Goal: Download file/media

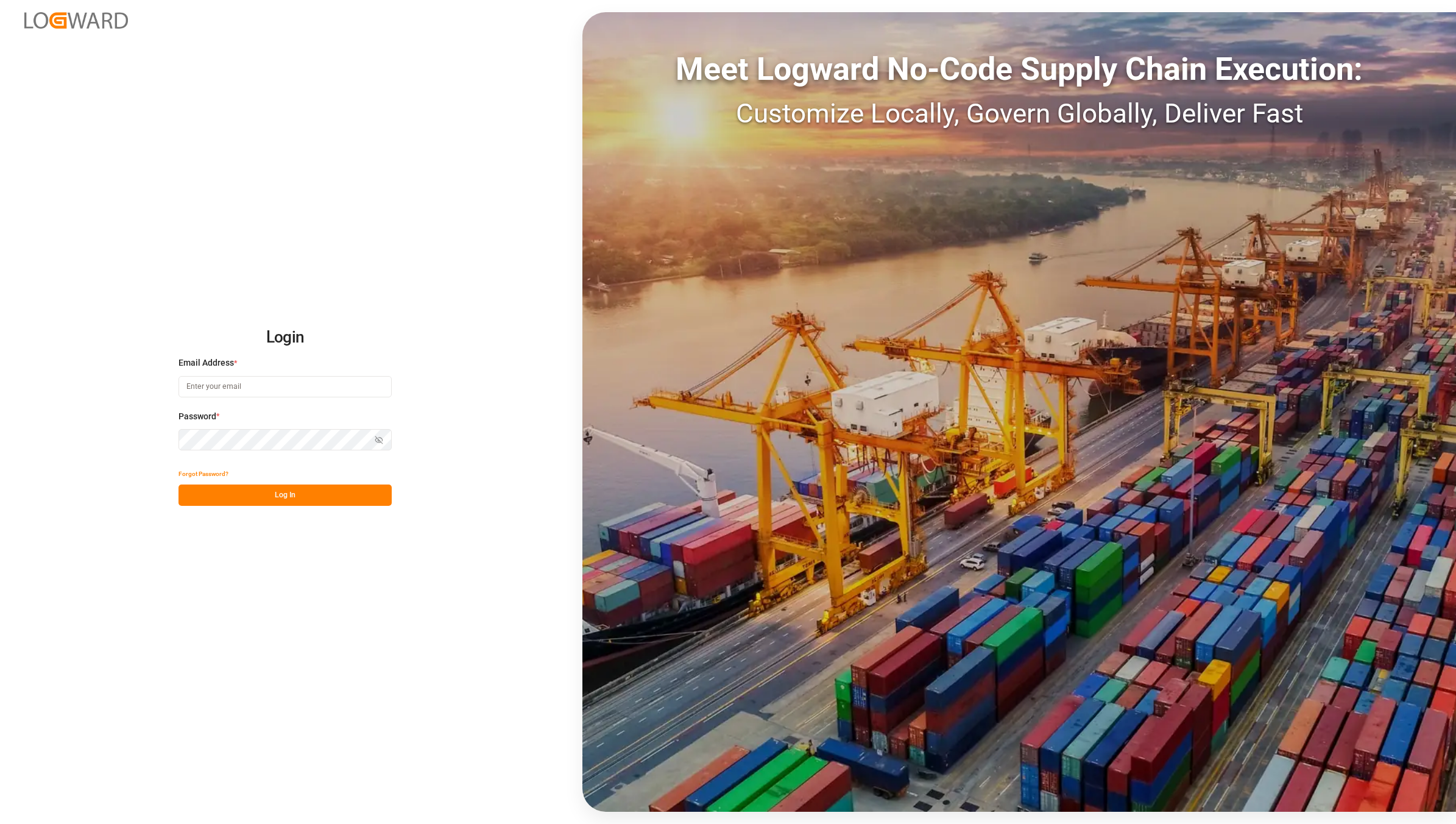
type input "[EMAIL_ADDRESS][DOMAIN_NAME]"
click at [301, 504] on button "Log In" at bounding box center [285, 495] width 213 height 21
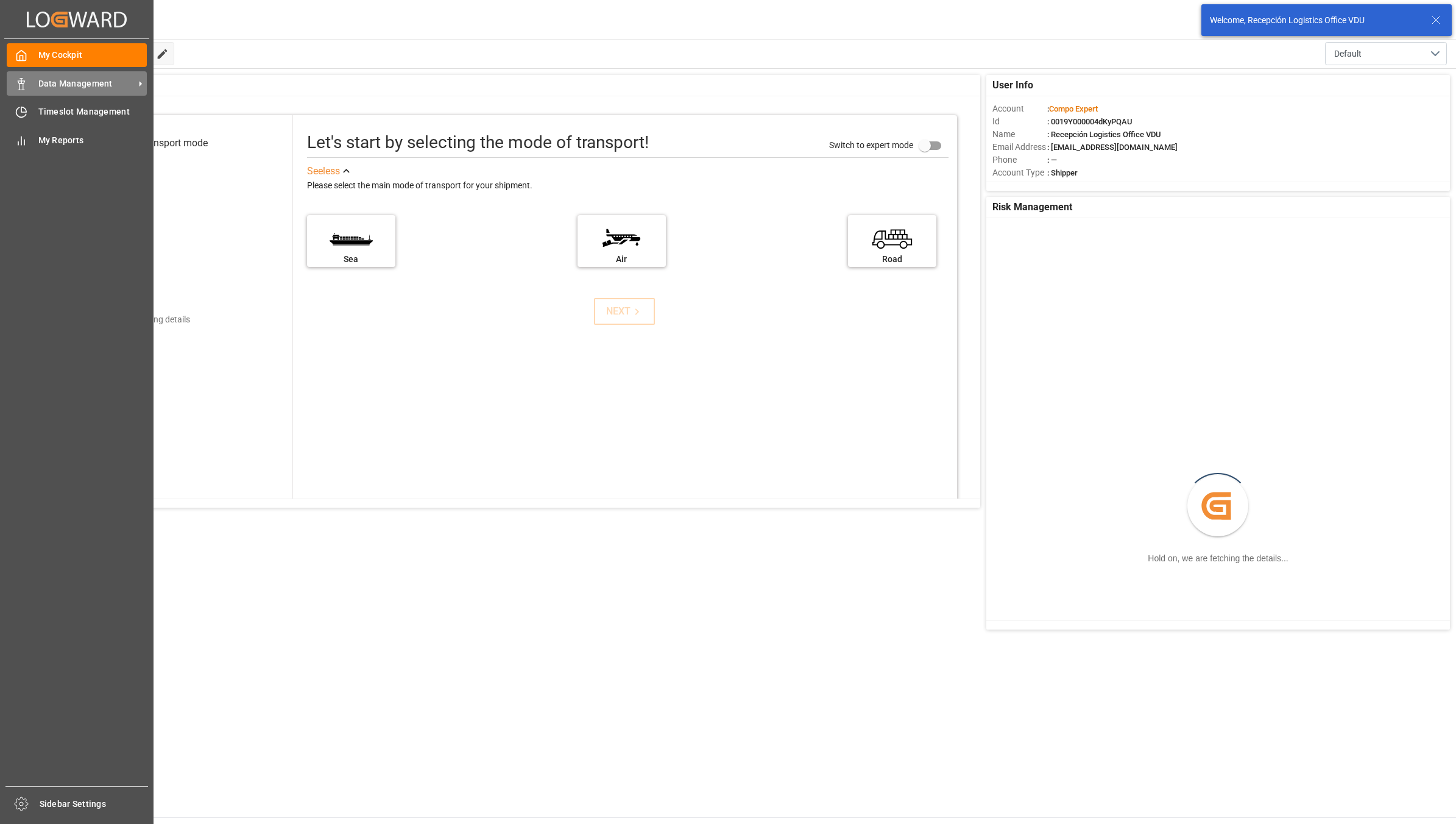
click at [19, 87] on icon at bounding box center [21, 84] width 12 height 12
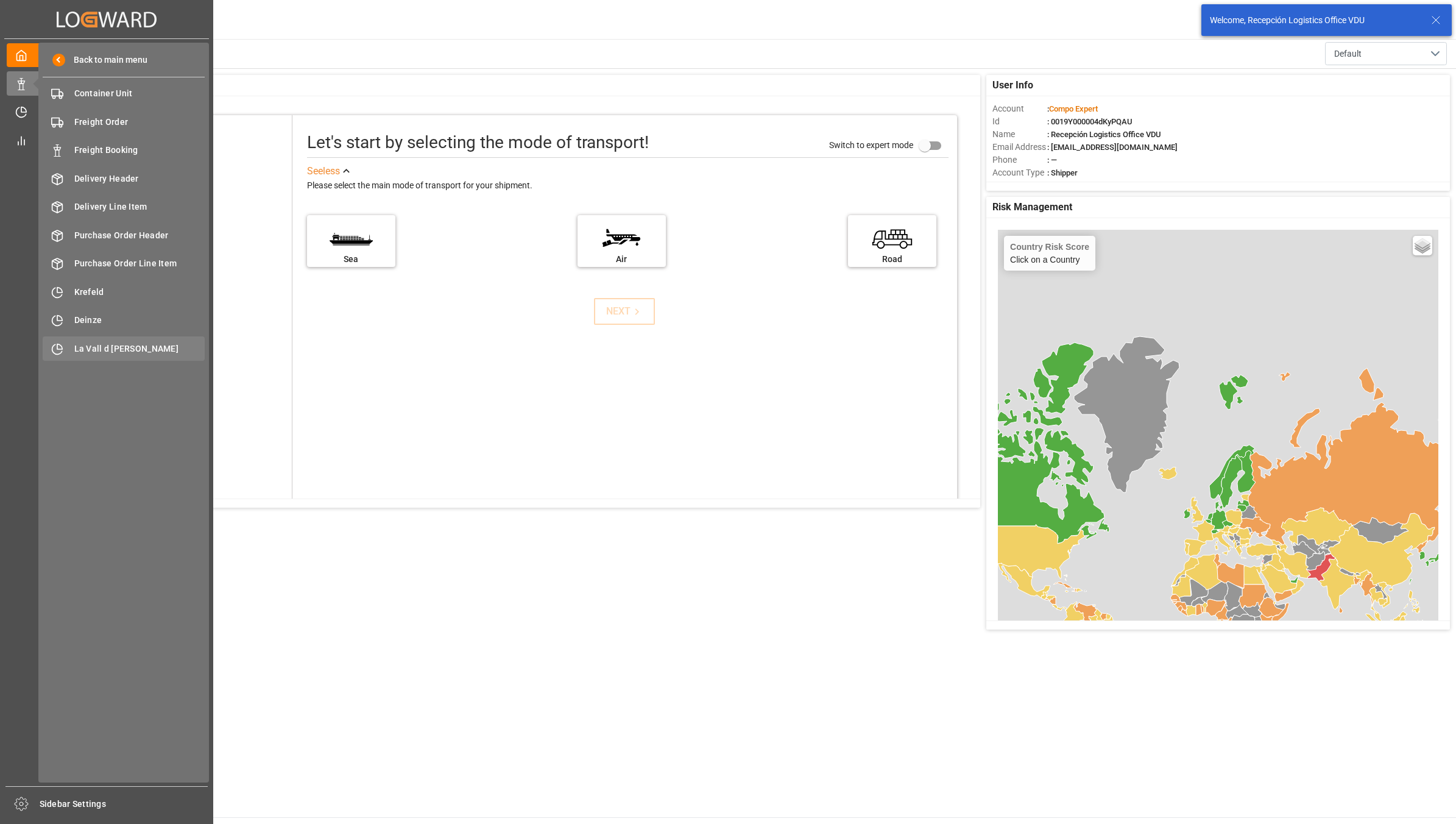
click at [110, 350] on span "La Vall d [PERSON_NAME]" at bounding box center [140, 349] width 131 height 13
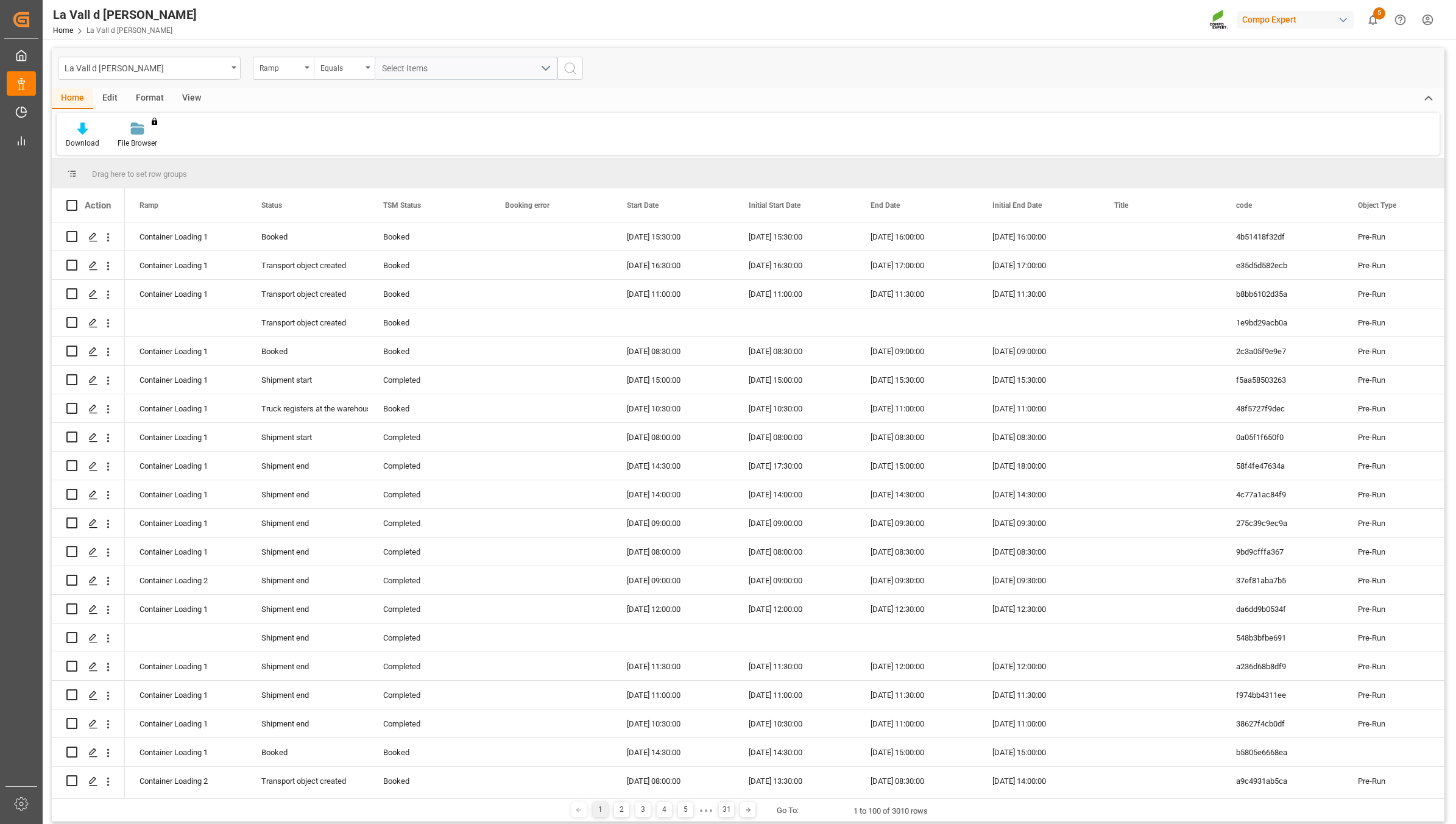
click at [577, 119] on div "Download File Browser You don't have permission for this feature. Contact admin." at bounding box center [748, 134] width 1383 height 42
click at [182, 96] on div "View" at bounding box center [191, 98] width 37 height 21
click at [134, 138] on div "Standard Templates" at bounding box center [138, 143] width 61 height 11
click at [139, 177] on div "VDU Overview Carretileros" at bounding box center [170, 172] width 107 height 13
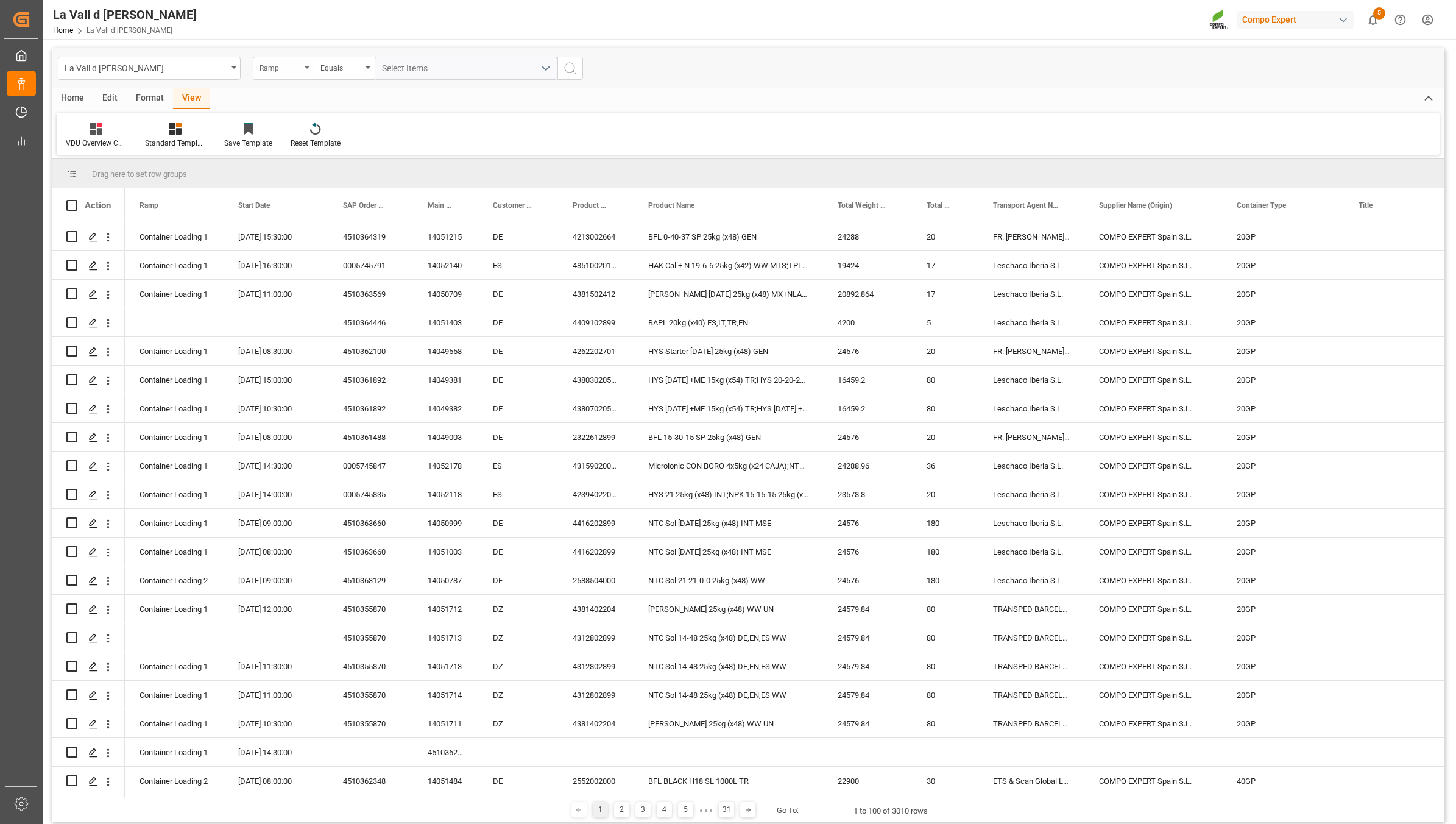
click at [295, 67] on div "Ramp" at bounding box center [280, 67] width 41 height 14
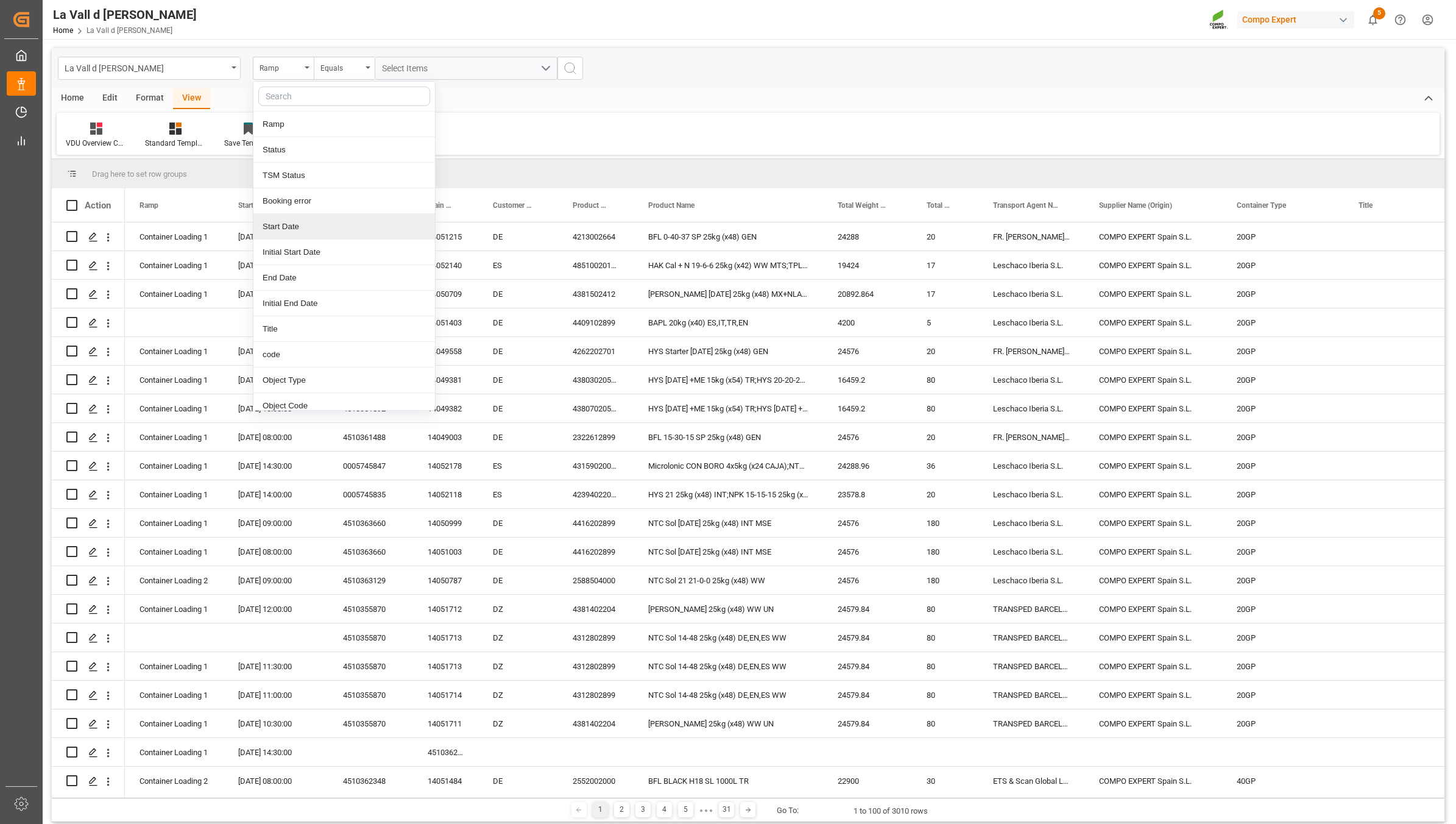
click at [307, 223] on div "Start Date" at bounding box center [344, 227] width 182 height 26
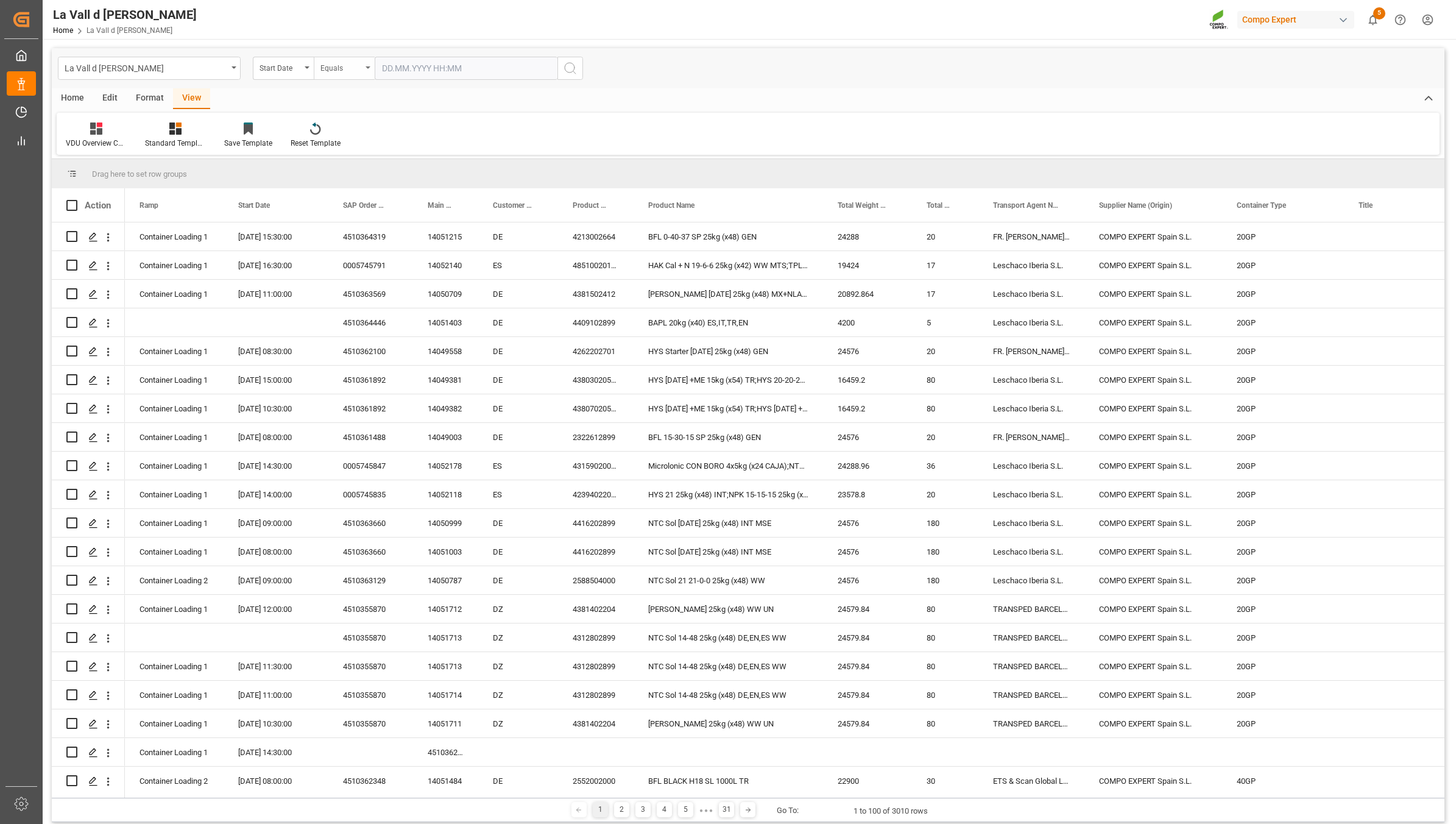
click at [364, 69] on div "Equals" at bounding box center [344, 68] width 61 height 23
click at [350, 227] on div "In range" at bounding box center [405, 227] width 182 height 26
click at [428, 74] on input "text" at bounding box center [420, 68] width 92 height 23
click at [491, 163] on div "12" at bounding box center [486, 166] width 15 height 15
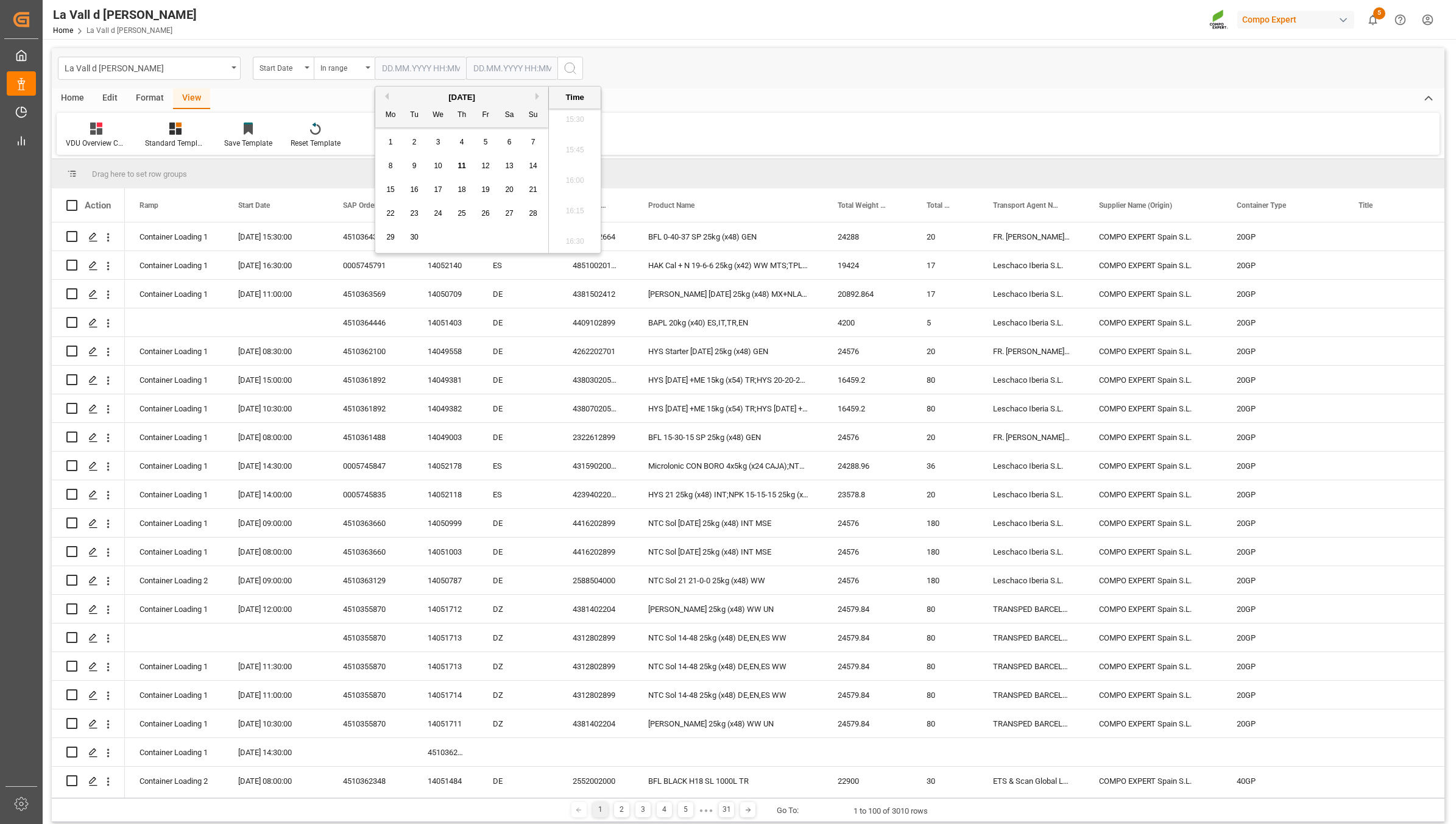
type input "[DATE] 00:00"
click at [507, 70] on input "text" at bounding box center [512, 68] width 92 height 23
click at [577, 164] on span "12" at bounding box center [577, 166] width 8 height 9
type input "[DATE] 00:00"
click at [573, 68] on icon "search button" at bounding box center [571, 69] width 15 height 15
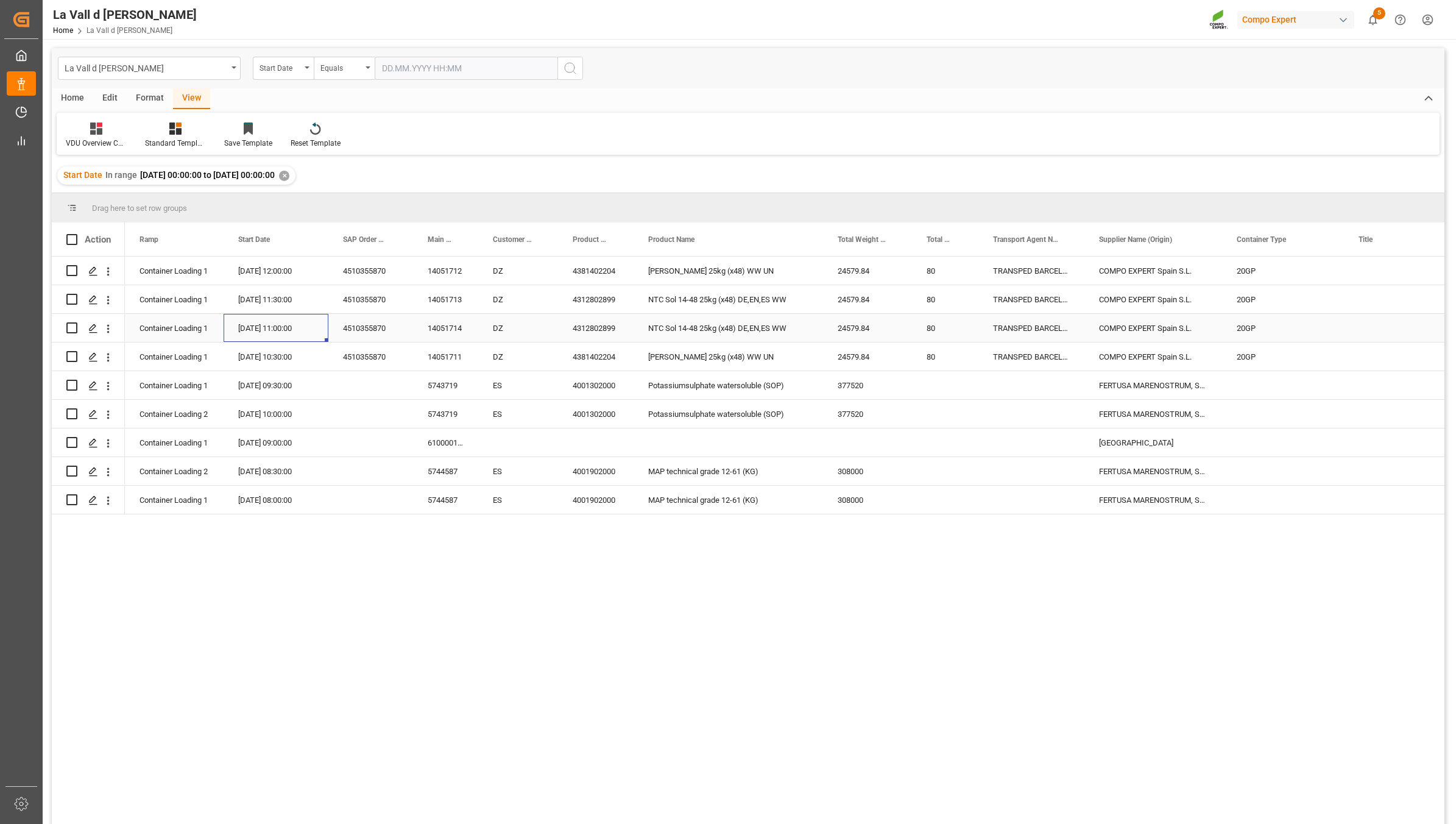
click at [271, 331] on div "[DATE] 11:00:00" at bounding box center [275, 327] width 104 height 28
click at [328, 480] on span "Export as Excel" at bounding box center [341, 485] width 95 height 23
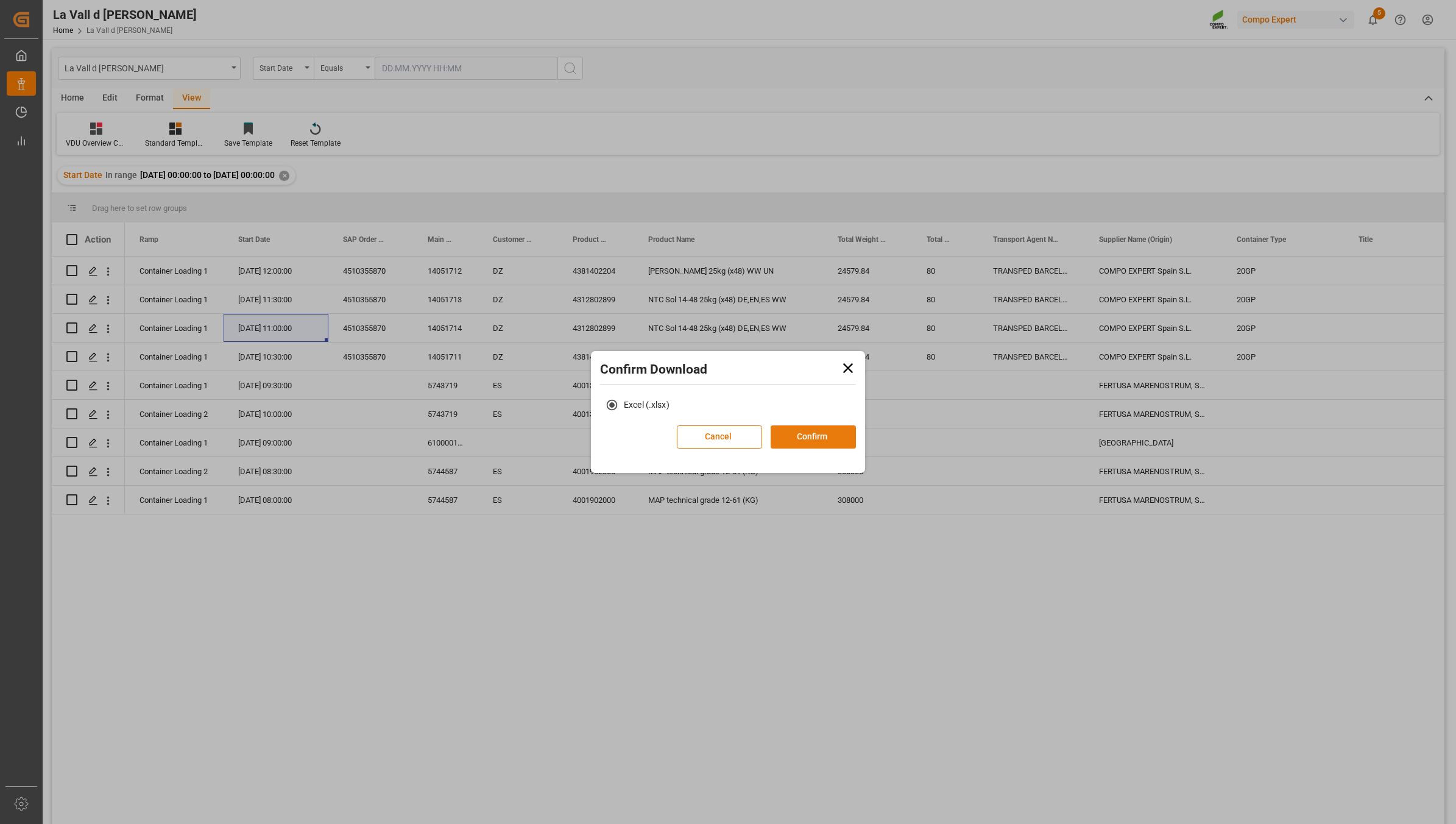
click at [820, 439] on button "Confirm" at bounding box center [813, 437] width 85 height 23
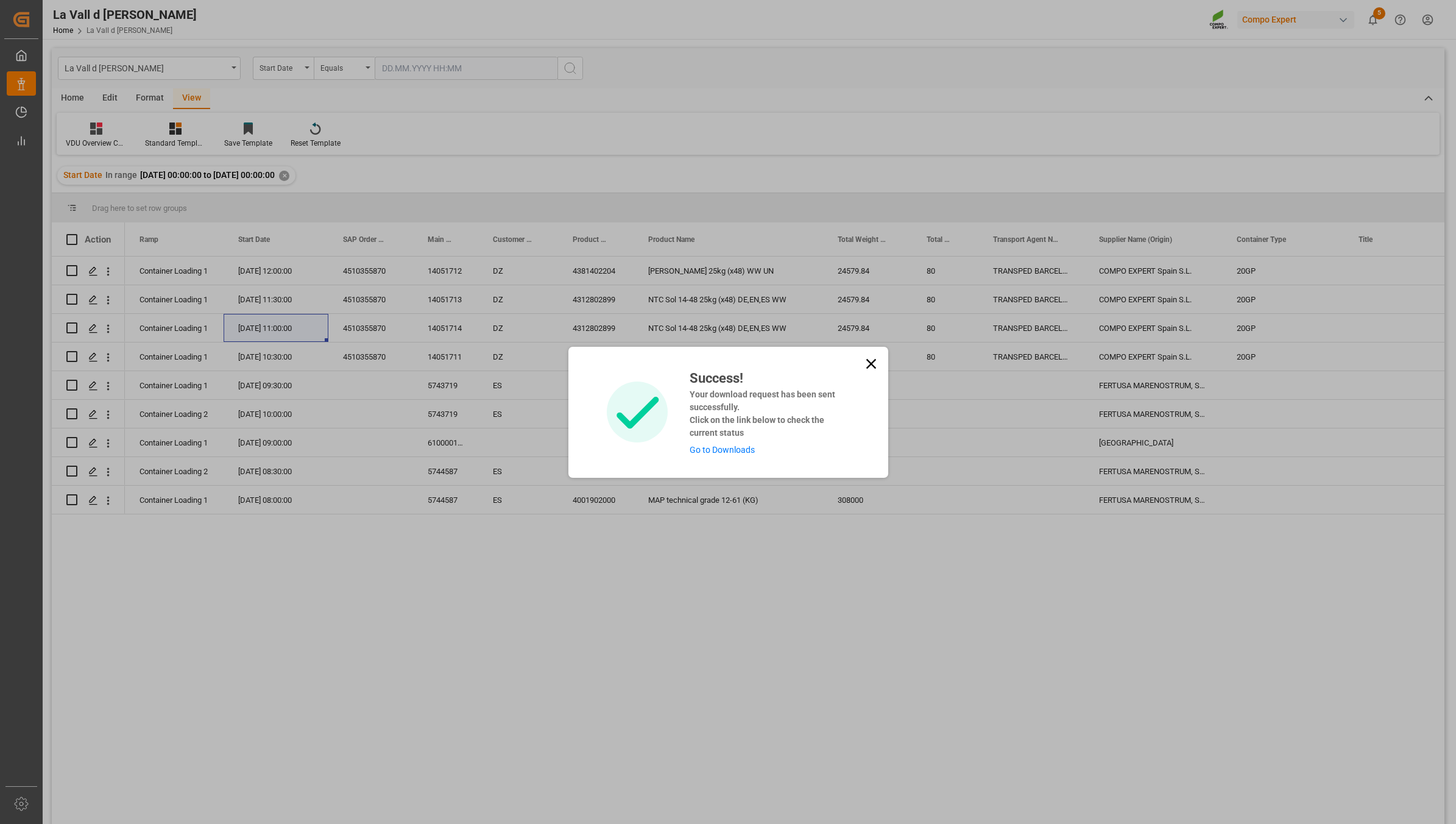
click at [744, 451] on link "Go to Downloads" at bounding box center [722, 449] width 65 height 10
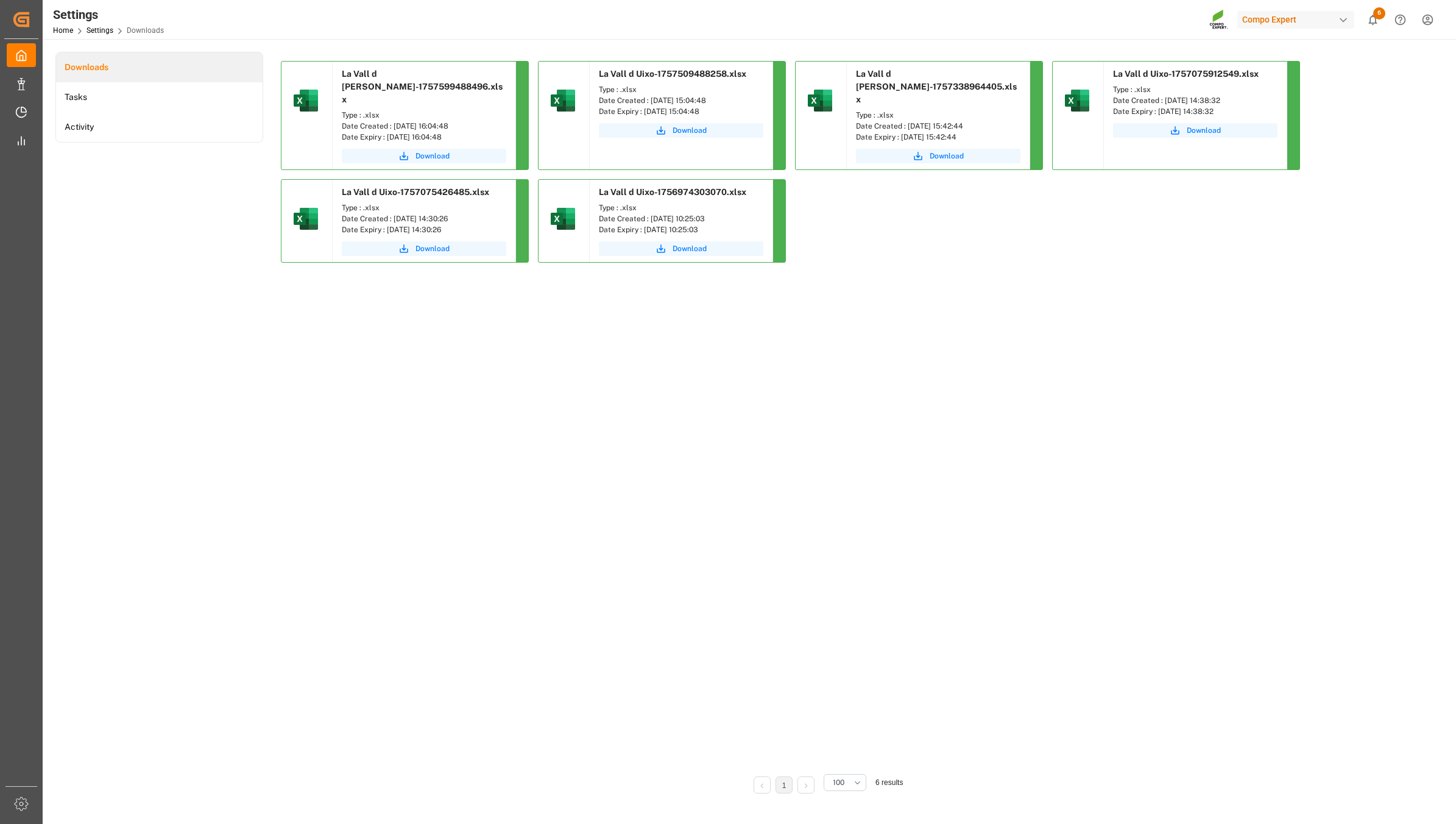
click at [443, 146] on div "Download" at bounding box center [423, 157] width 183 height 24
click at [443, 151] on span "Download" at bounding box center [432, 156] width 34 height 11
